Goal: Information Seeking & Learning: Learn about a topic

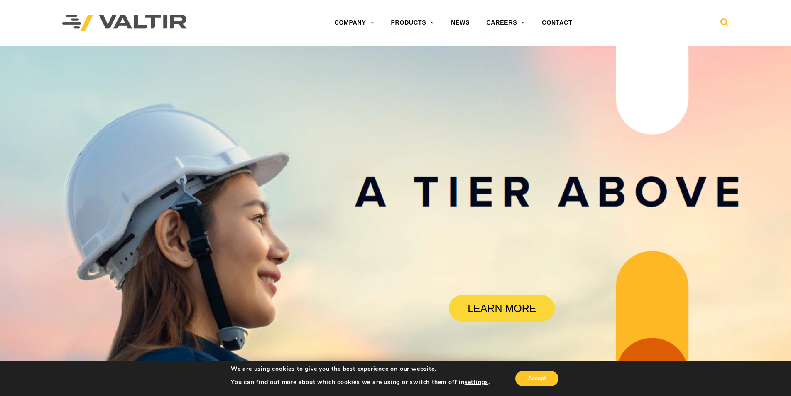
click at [723, 21] on icon at bounding box center [725, 24] width 8 height 12
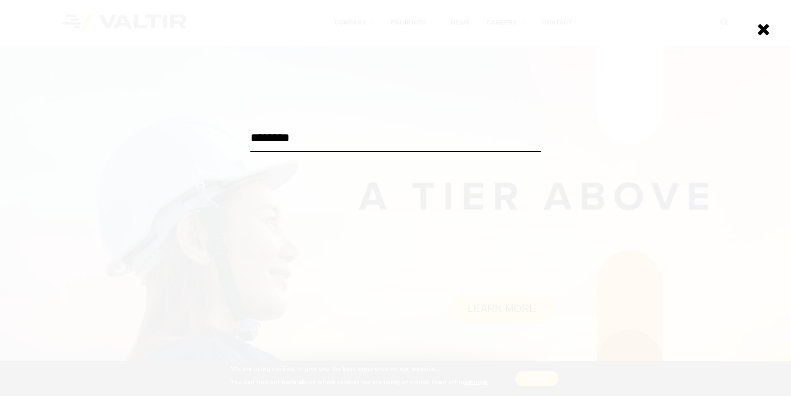
type input "********"
click input "******" at bounding box center [0, 0] width 0 height 0
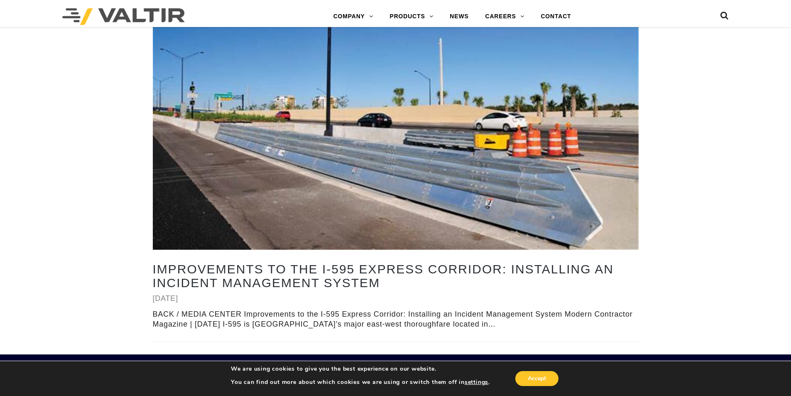
scroll to position [207, 0]
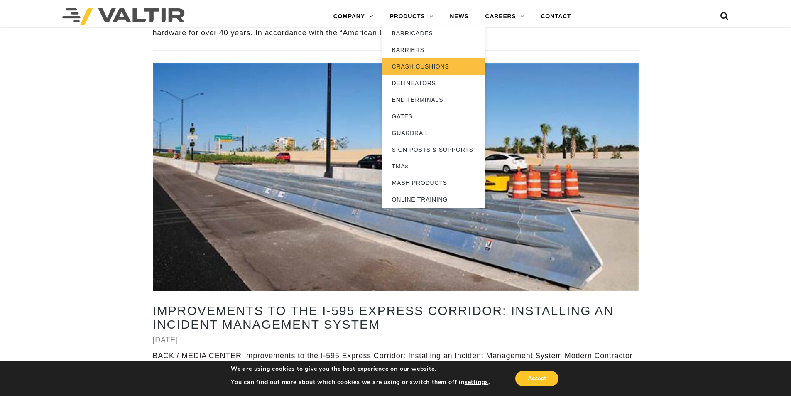
click at [404, 61] on link "CRASH CUSHIONS" at bounding box center [434, 66] width 104 height 17
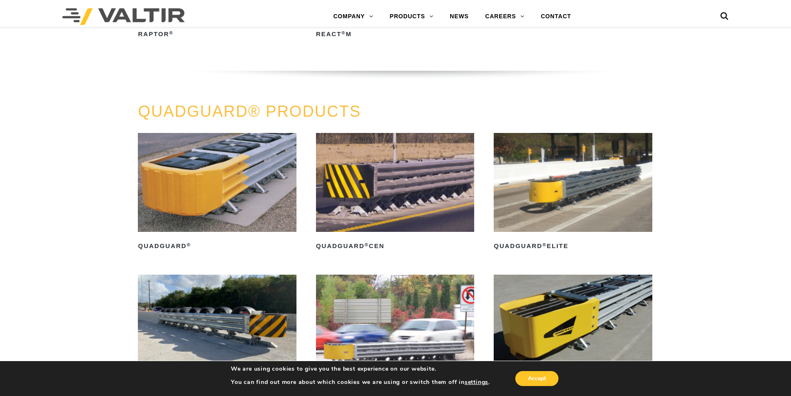
scroll to position [540, 0]
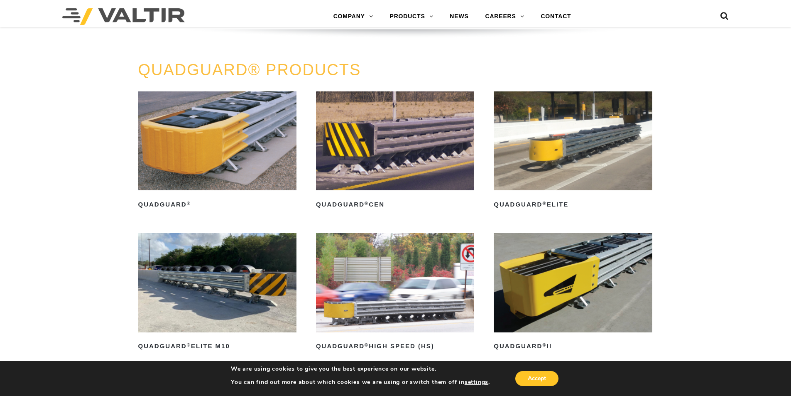
click at [169, 140] on img at bounding box center [217, 140] width 158 height 99
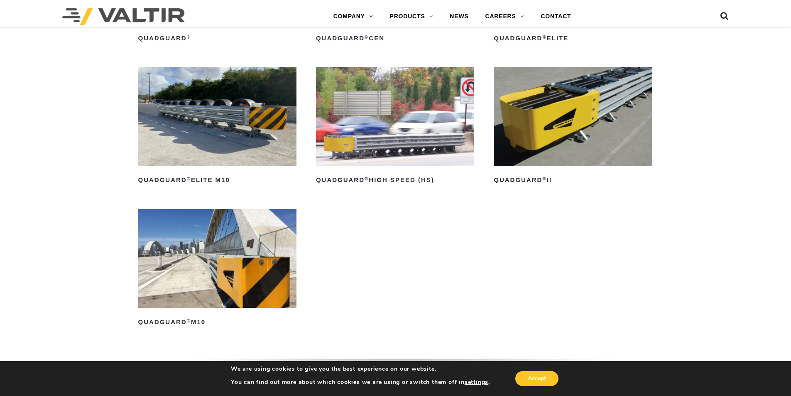
scroll to position [748, 0]
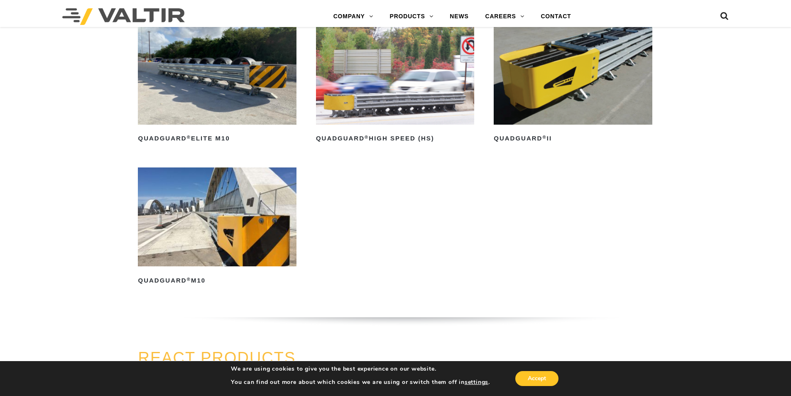
click at [548, 99] on img at bounding box center [573, 74] width 158 height 99
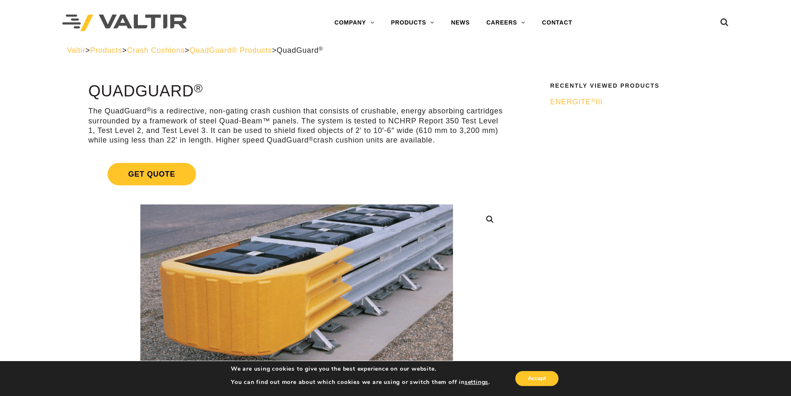
scroll to position [83, 0]
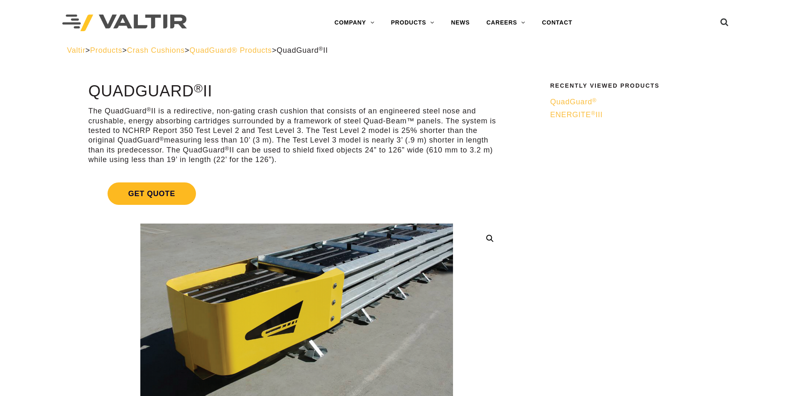
scroll to position [42, 0]
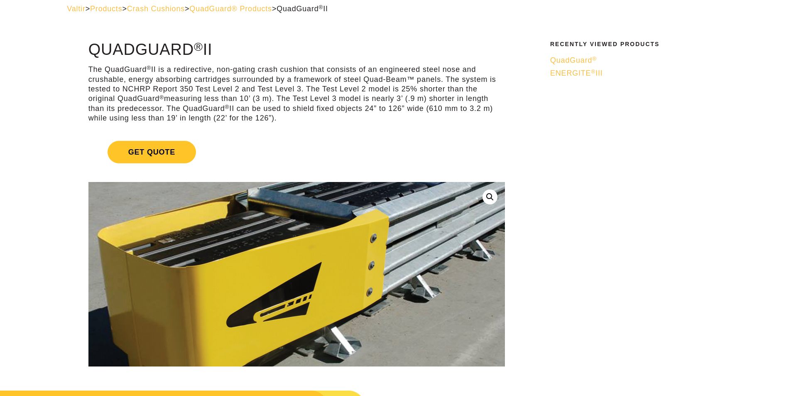
click at [234, 254] on img at bounding box center [311, 287] width 512 height 302
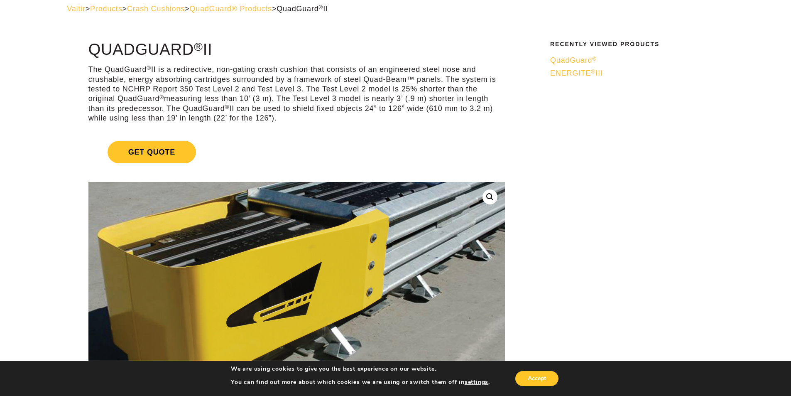
click at [234, 254] on img at bounding box center [311, 287] width 512 height 302
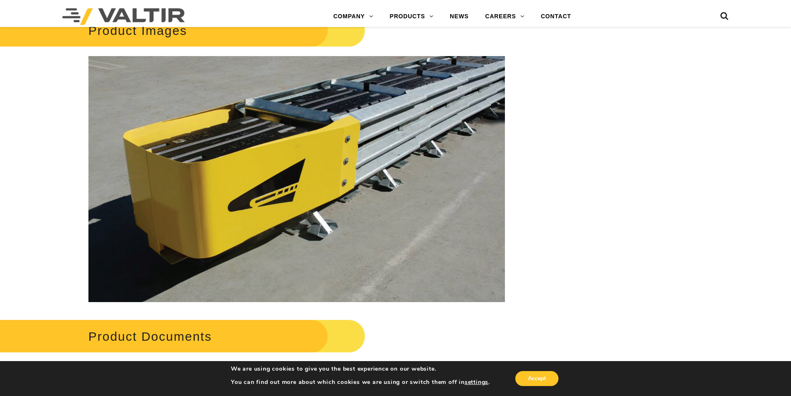
scroll to position [1633, 0]
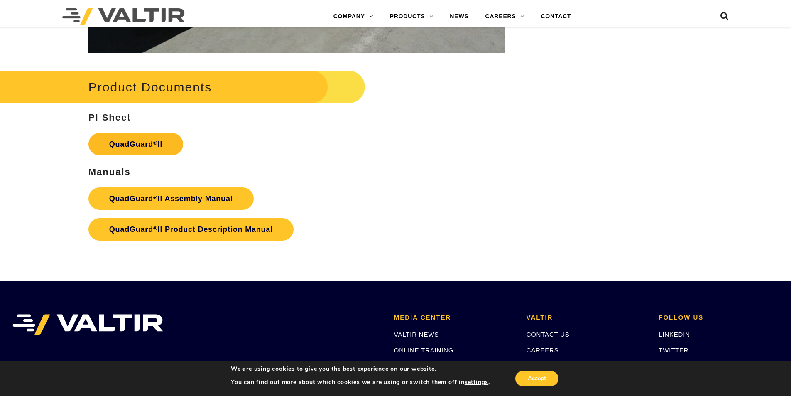
click at [123, 139] on link "QuadGuard ® II" at bounding box center [135, 144] width 95 height 22
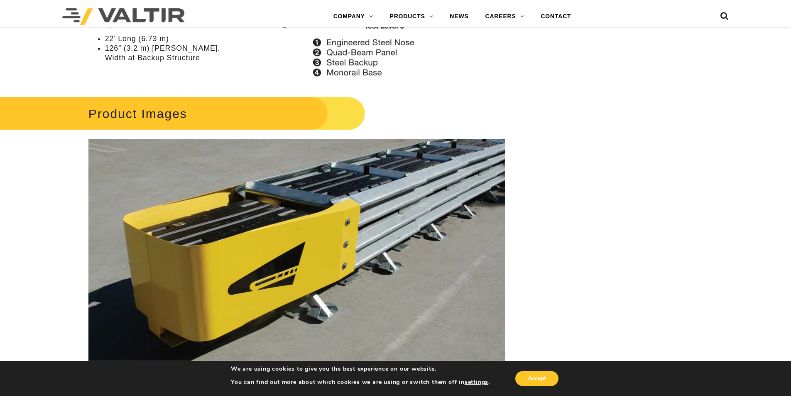
scroll to position [1342, 0]
